Goal: Communication & Community: Participate in discussion

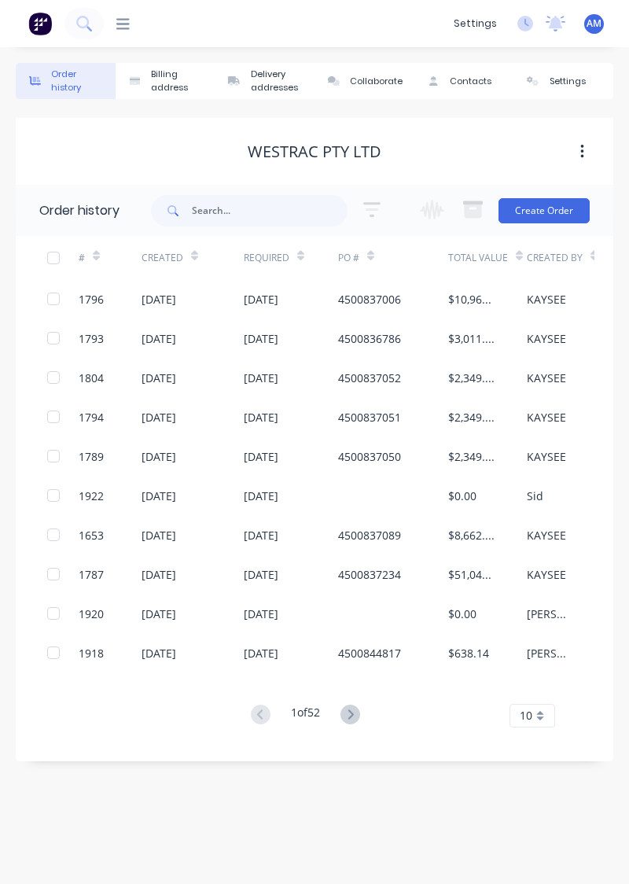
click at [264, 650] on div "[DATE]" at bounding box center [261, 653] width 35 height 17
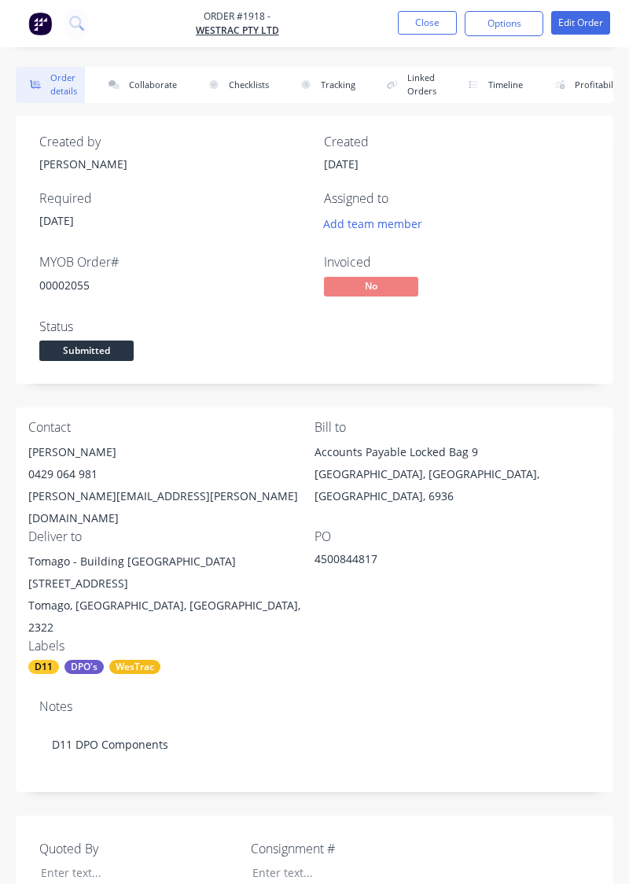
click at [426, 17] on button "Close" at bounding box center [427, 23] width 59 height 24
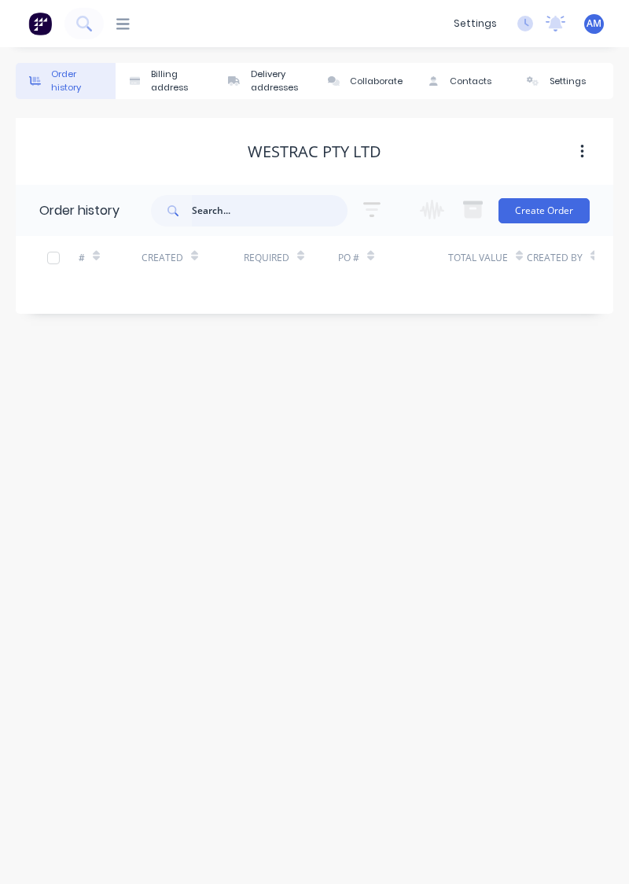
click at [268, 204] on input "text" at bounding box center [270, 210] width 156 height 31
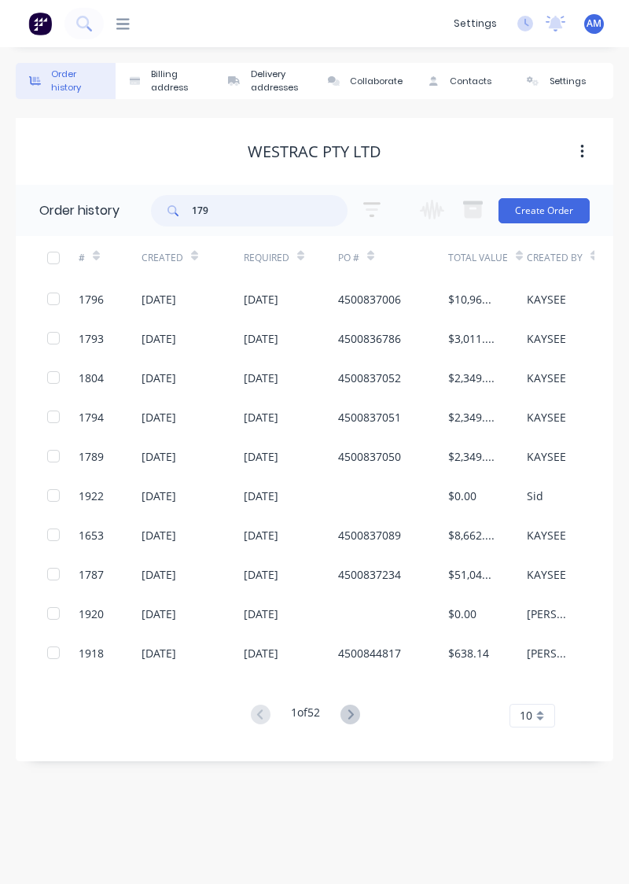
type input "1793"
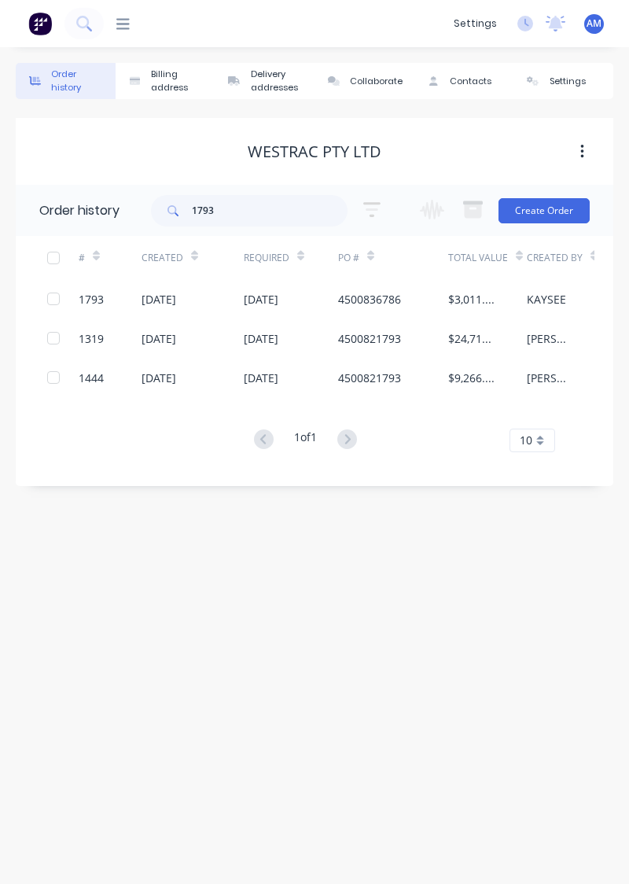
click at [148, 309] on div "[DATE]" at bounding box center [192, 298] width 102 height 39
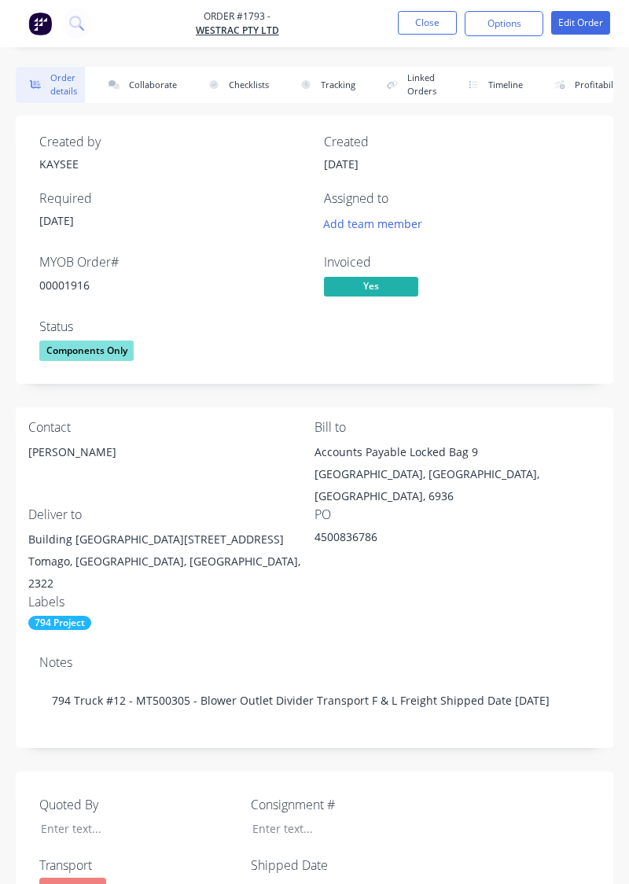
type input "[DATE]"
click at [149, 99] on button "Collaborate" at bounding box center [139, 85] width 90 height 36
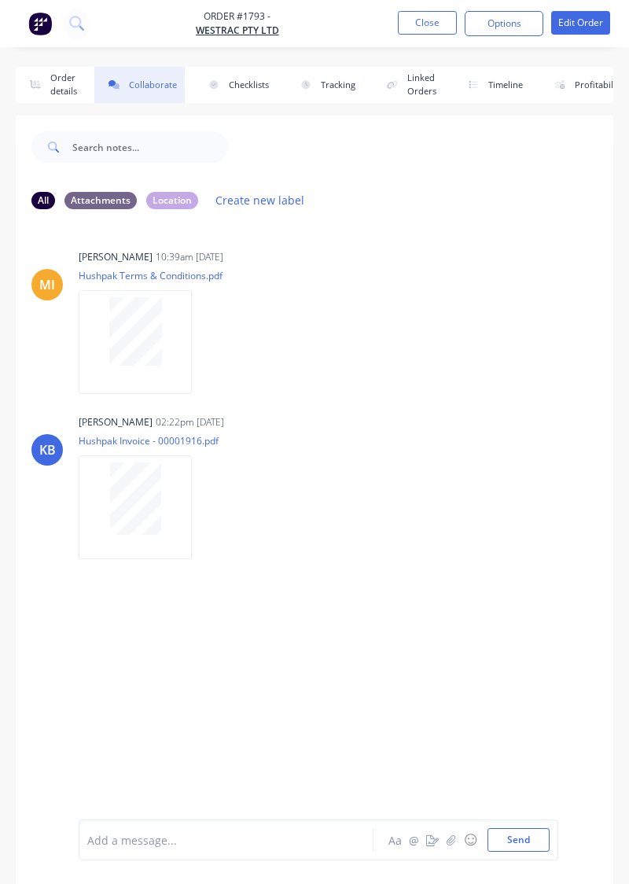
click at [421, 629] on div "MI [PERSON_NAME] 10:39am [DATE] Hushpak Terms & Conditions.pdf Labels Download …" at bounding box center [314, 520] width 597 height 597
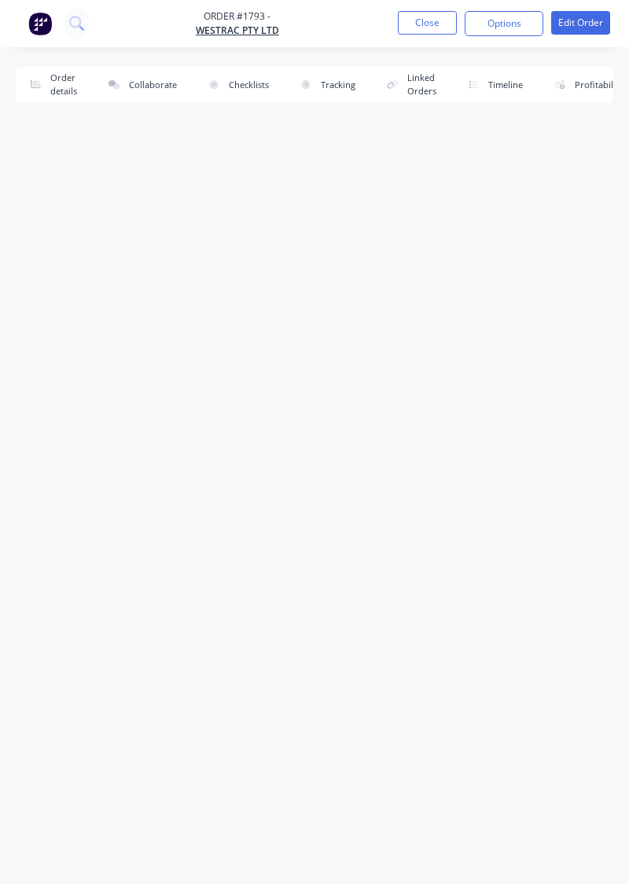
click at [340, 757] on div "Order details Collaborate Checklists 0/0 Tracking Linked Orders Timeline Profit…" at bounding box center [314, 412] width 629 height 690
click at [333, 601] on div "Order details Collaborate Checklists 0/0 Tracking Linked Orders Timeline Profit…" at bounding box center [314, 412] width 629 height 690
click at [288, 575] on div "Order details Collaborate Checklists 0/0 Tracking Linked Orders Timeline Profit…" at bounding box center [314, 412] width 629 height 690
click at [322, 610] on div "Order details Collaborate Checklists 0/0 Tracking Linked Orders Timeline Profit…" at bounding box center [314, 412] width 629 height 690
click at [311, 612] on div "Order details Collaborate Checklists 0/0 Tracking Linked Orders Timeline Profit…" at bounding box center [314, 412] width 629 height 690
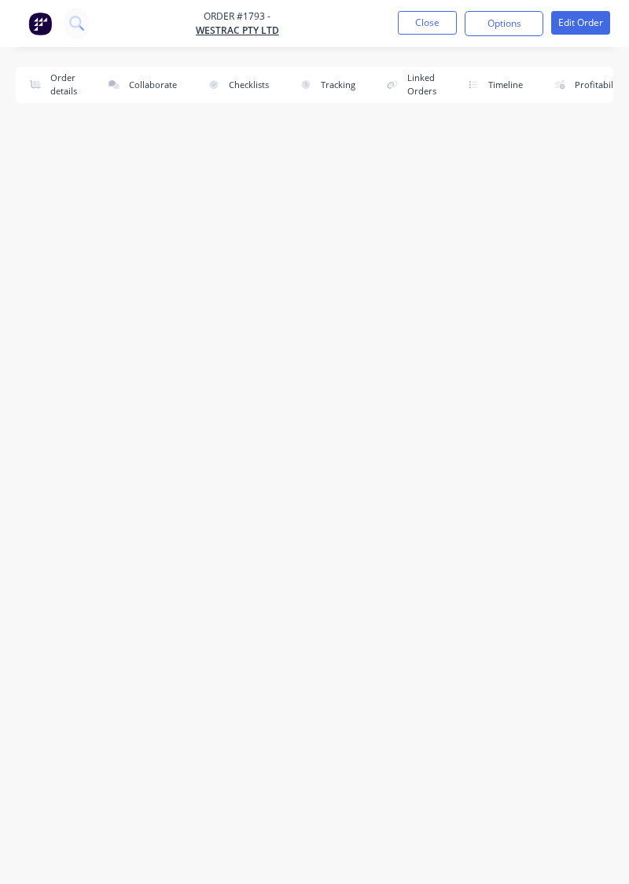
click at [354, 593] on div "Order details Collaborate Checklists 0/0 Tracking Linked Orders Timeline Profit…" at bounding box center [314, 412] width 629 height 690
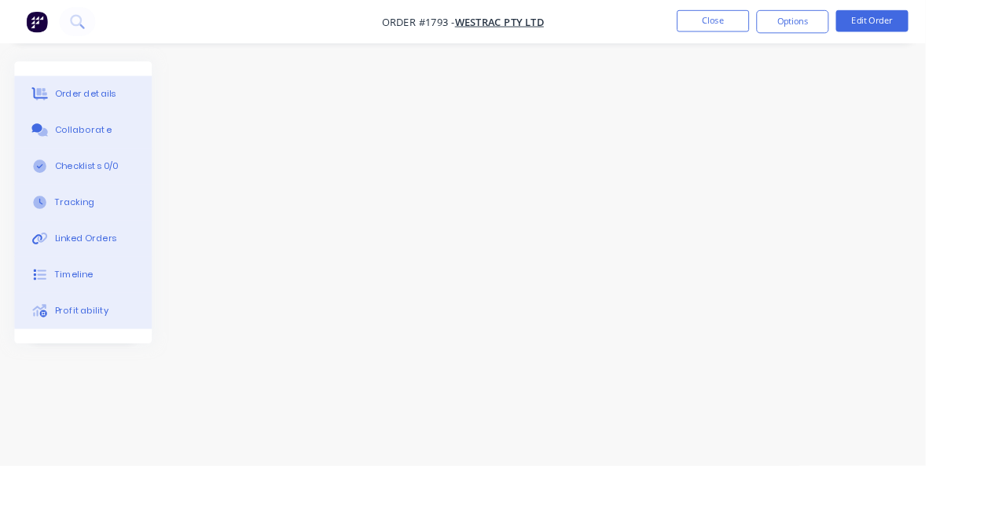
click at [508, 506] on div "Order details Collaborate Checklists 0/0 Tracking Linked Orders Timeline Profit…" at bounding box center [503, 253] width 1006 height 506
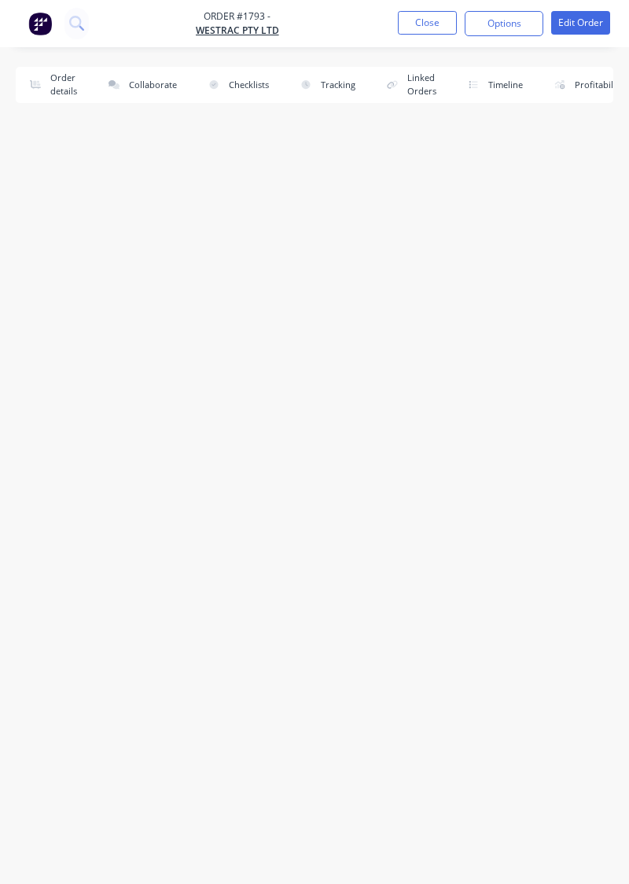
click at [433, 32] on button "Close" at bounding box center [427, 23] width 59 height 24
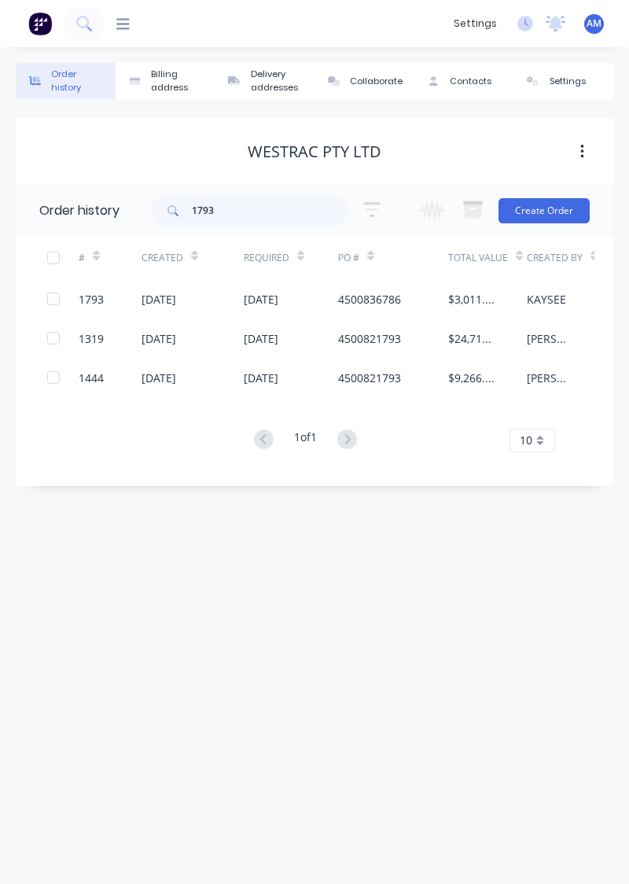
click at [129, 292] on div "1793" at bounding box center [110, 298] width 63 height 39
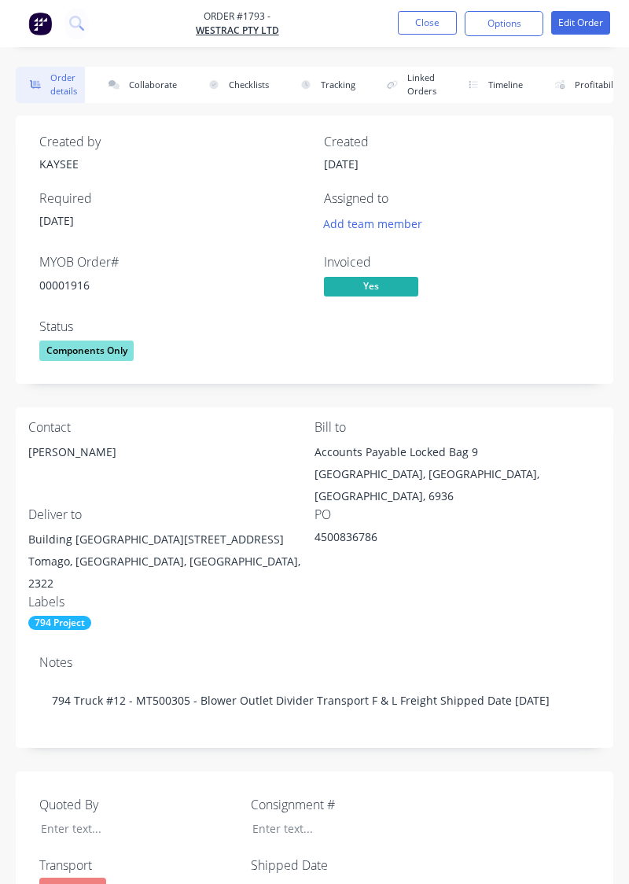
click at [153, 90] on button "Collaborate" at bounding box center [139, 85] width 90 height 36
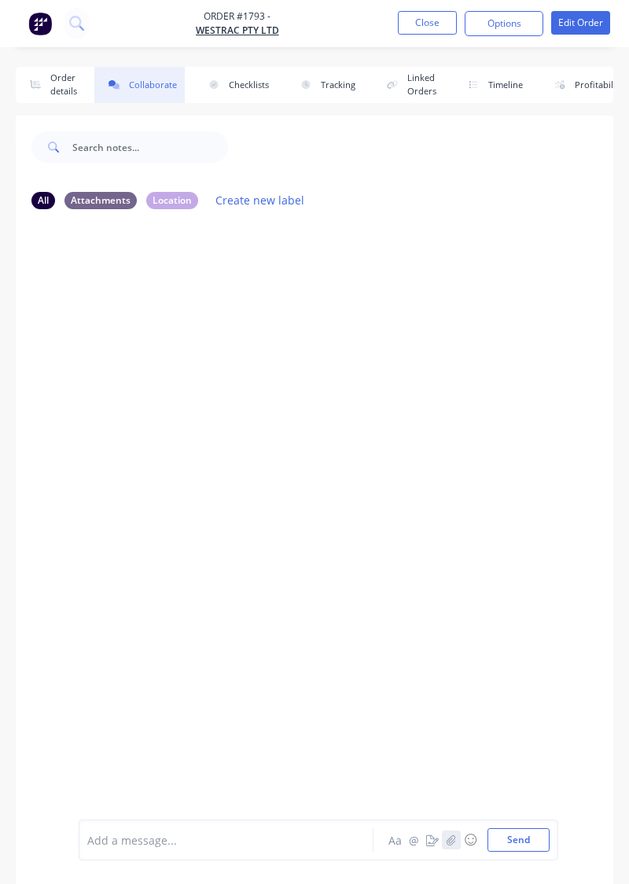
click at [444, 843] on button "button" at bounding box center [451, 839] width 19 height 19
click at [522, 844] on button "Send" at bounding box center [518, 840] width 62 height 24
click at [200, 832] on div at bounding box center [230, 840] width 285 height 17
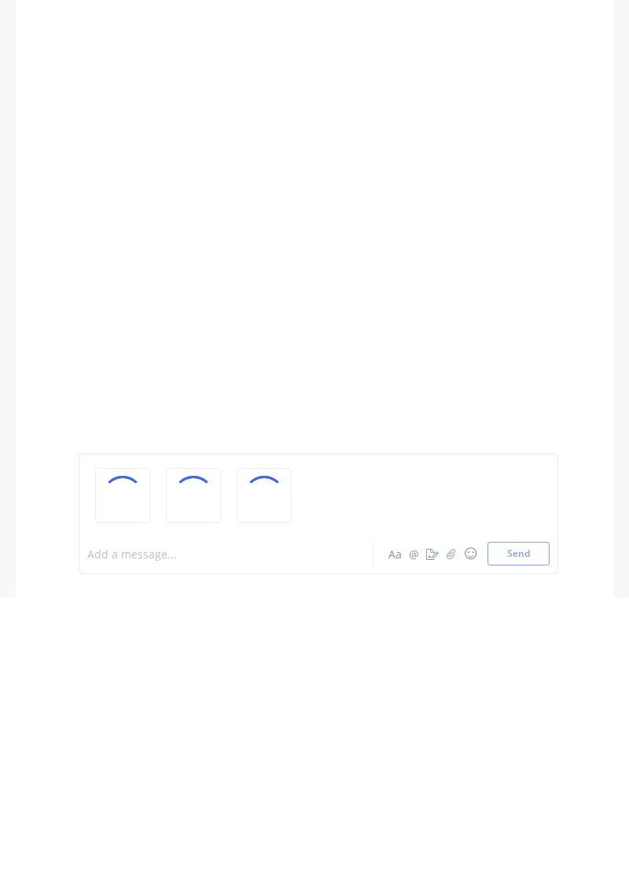
scroll to position [168, 0]
click at [222, 623] on div at bounding box center [314, 417] width 597 height 597
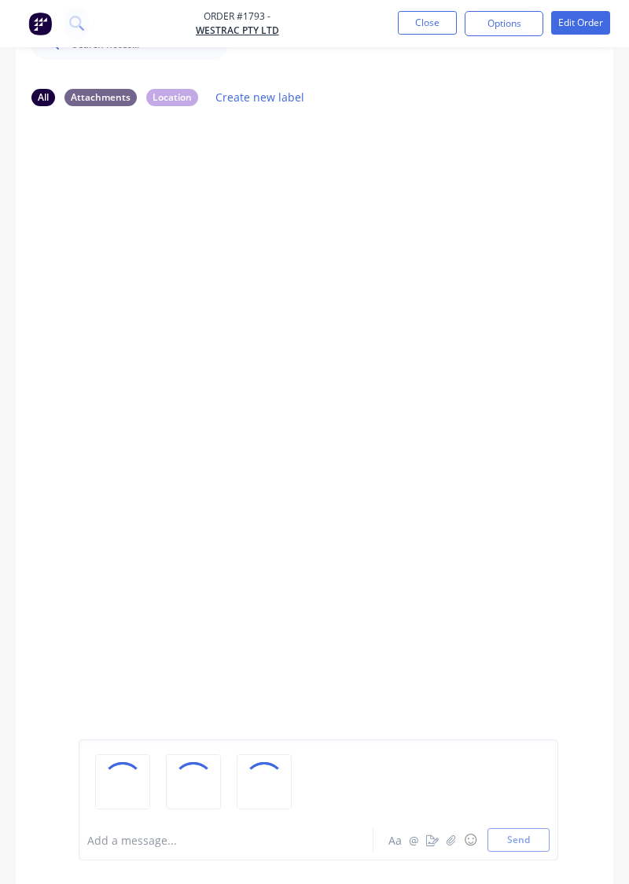
click at [502, 869] on div "Add a message... Aa @ ☺ Send" at bounding box center [314, 799] width 597 height 168
click at [263, 469] on div at bounding box center [314, 417] width 597 height 597
